Goal: Task Accomplishment & Management: Use online tool/utility

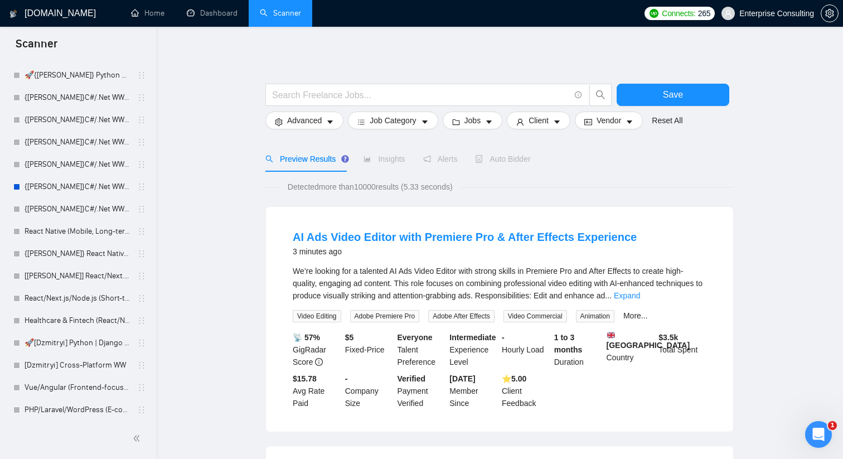
scroll to position [731, 0]
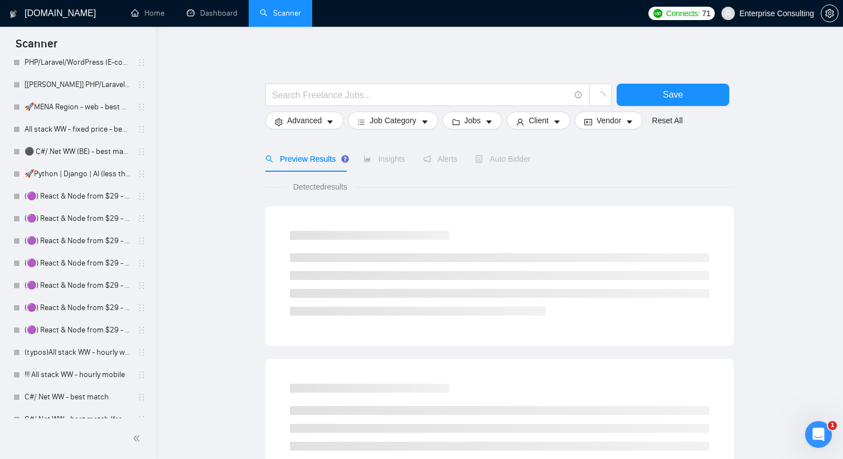
scroll to position [989, 0]
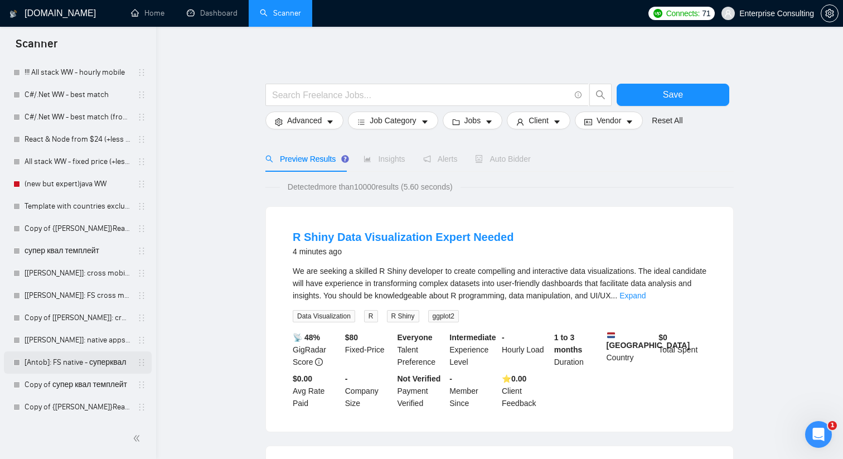
click at [70, 362] on link "[Antob]: FS native - суперквал" at bounding box center [78, 362] width 106 height 22
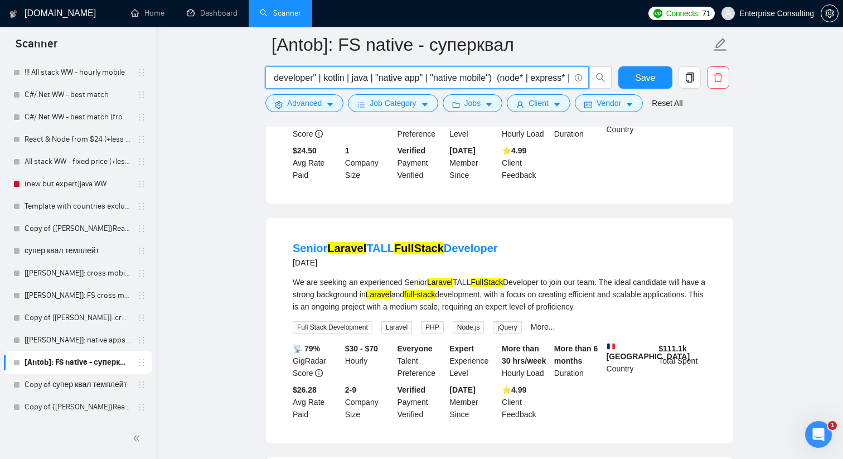
scroll to position [0, 352]
drag, startPoint x: 465, startPoint y: 81, endPoint x: 563, endPoint y: 79, distance: 98.1
click at [563, 79] on input "(ios | "ios app" | "ios developer" | swift | "objective-c" | android | "android…" at bounding box center [421, 78] width 298 height 14
click at [558, 79] on input "(ios | "ios app" | "ios developer" | swift | "objective-c" | android | "android…" at bounding box center [421, 78] width 298 height 14
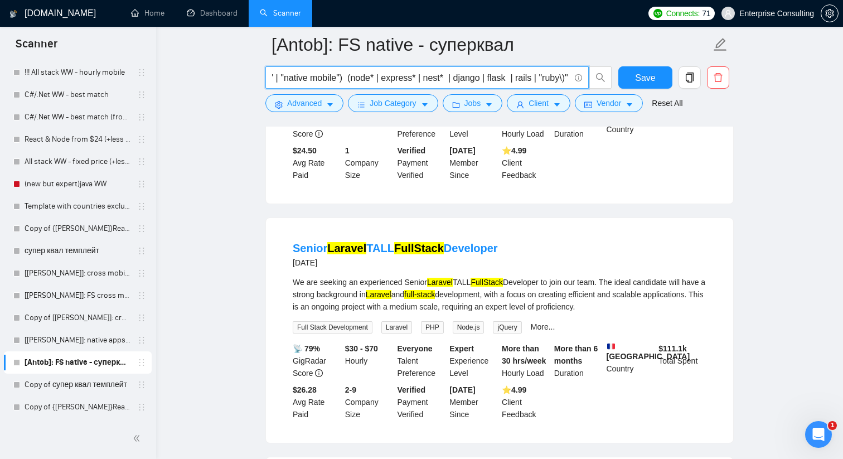
drag, startPoint x: 532, startPoint y: 76, endPoint x: 534, endPoint y: 71, distance: 5.7
click at [535, 71] on input "(ios | "ios app" | "ios developer" | swift | "objective-c" | android | "android…" at bounding box center [421, 78] width 298 height 14
drag, startPoint x: 447, startPoint y: 76, endPoint x: 435, endPoint y: 75, distance: 11.8
click at [435, 75] on input "(ios | "ios app" | "ios developer" | swift | "objective-c" | android | "android…" at bounding box center [421, 78] width 298 height 14
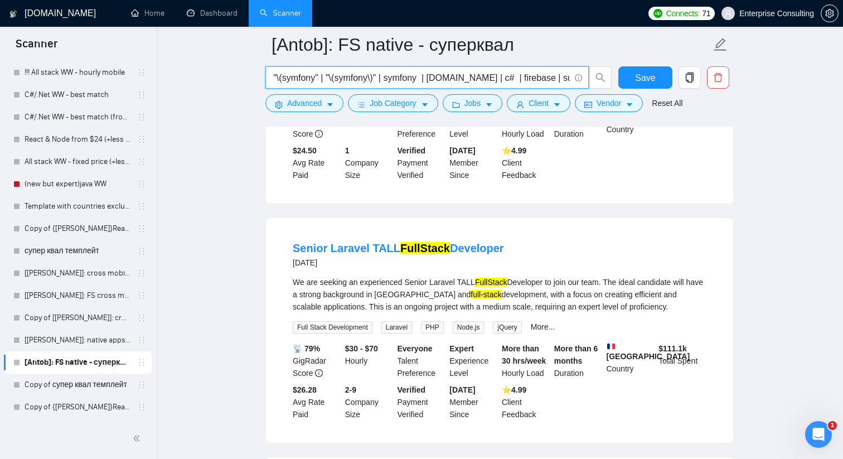
type input "(ios | "ios app" | "ios developer" | swift | "objective-c" | android | "android…"
click at [75, 342] on link "[[PERSON_NAME]]: native apps - суперквал" at bounding box center [78, 340] width 106 height 22
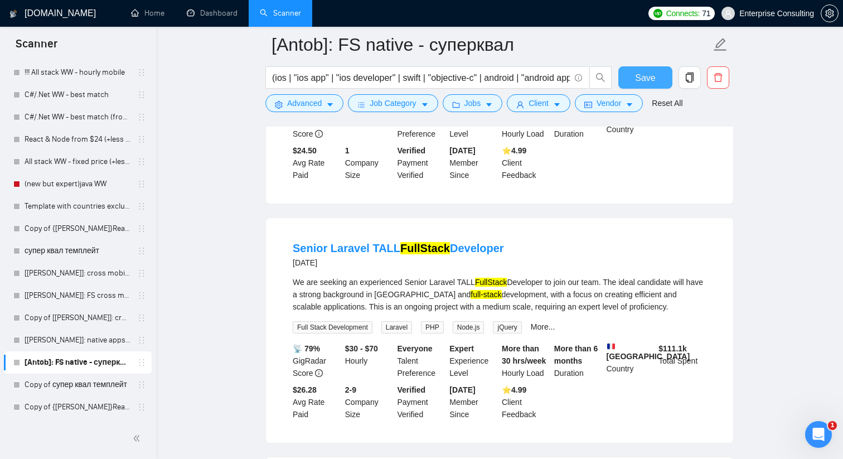
click at [644, 77] on span "Save" at bounding box center [645, 78] width 20 height 14
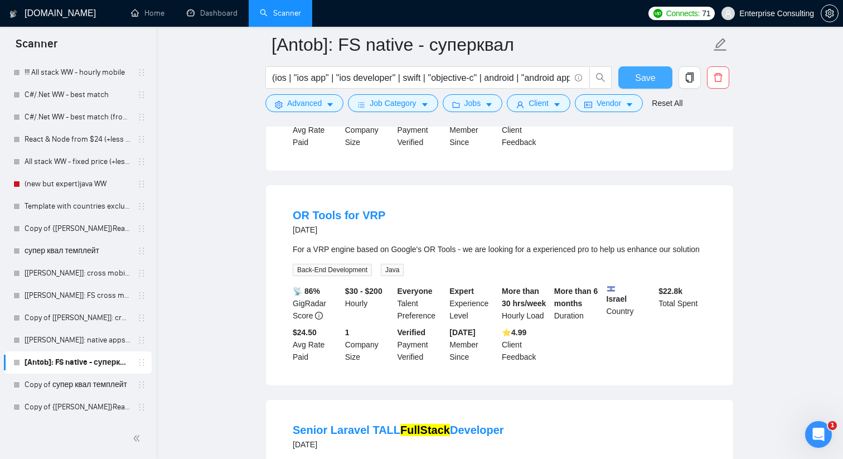
scroll to position [289, 0]
